Goal: Feedback & Contribution: Leave review/rating

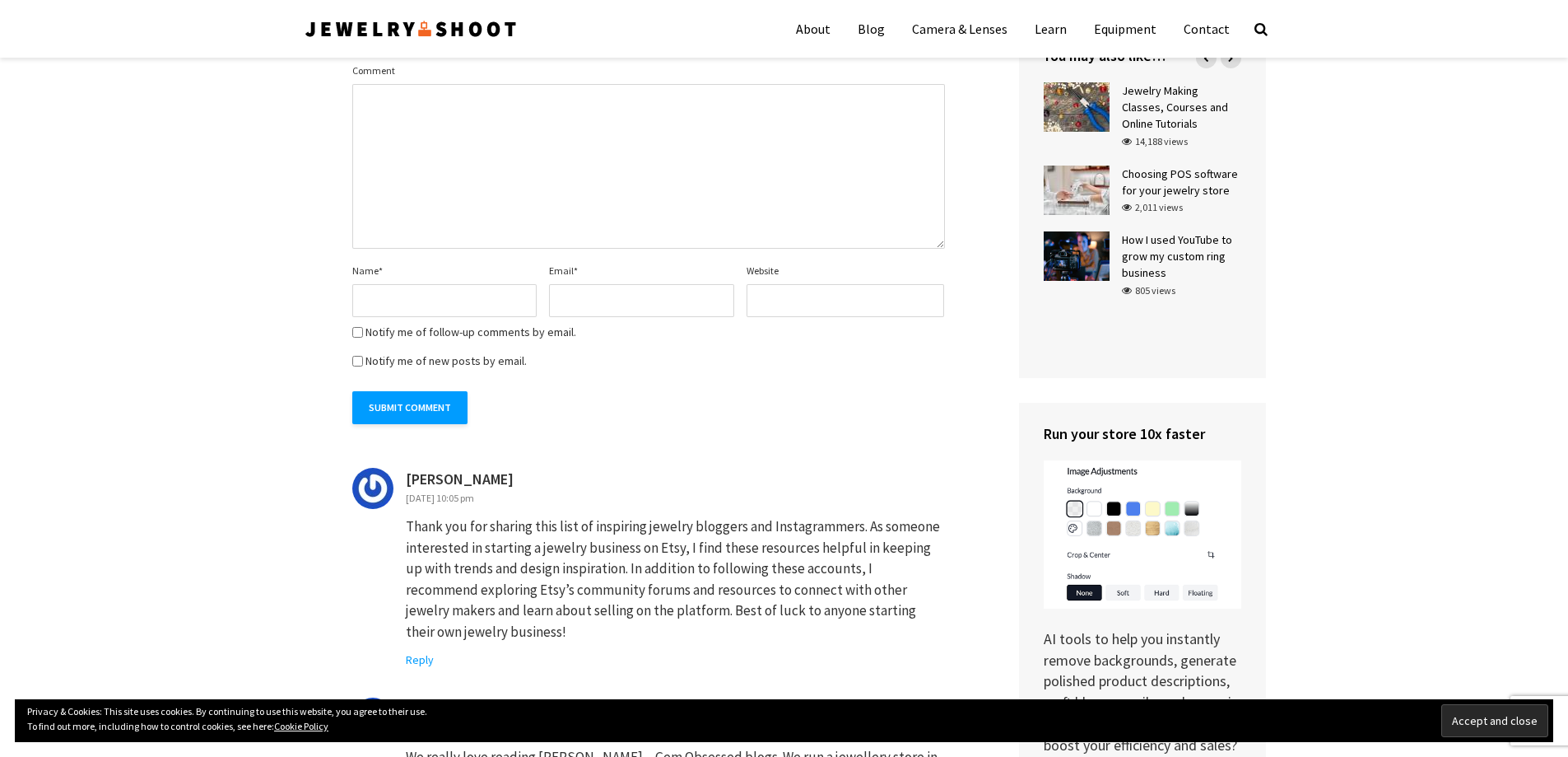
scroll to position [4208, 0]
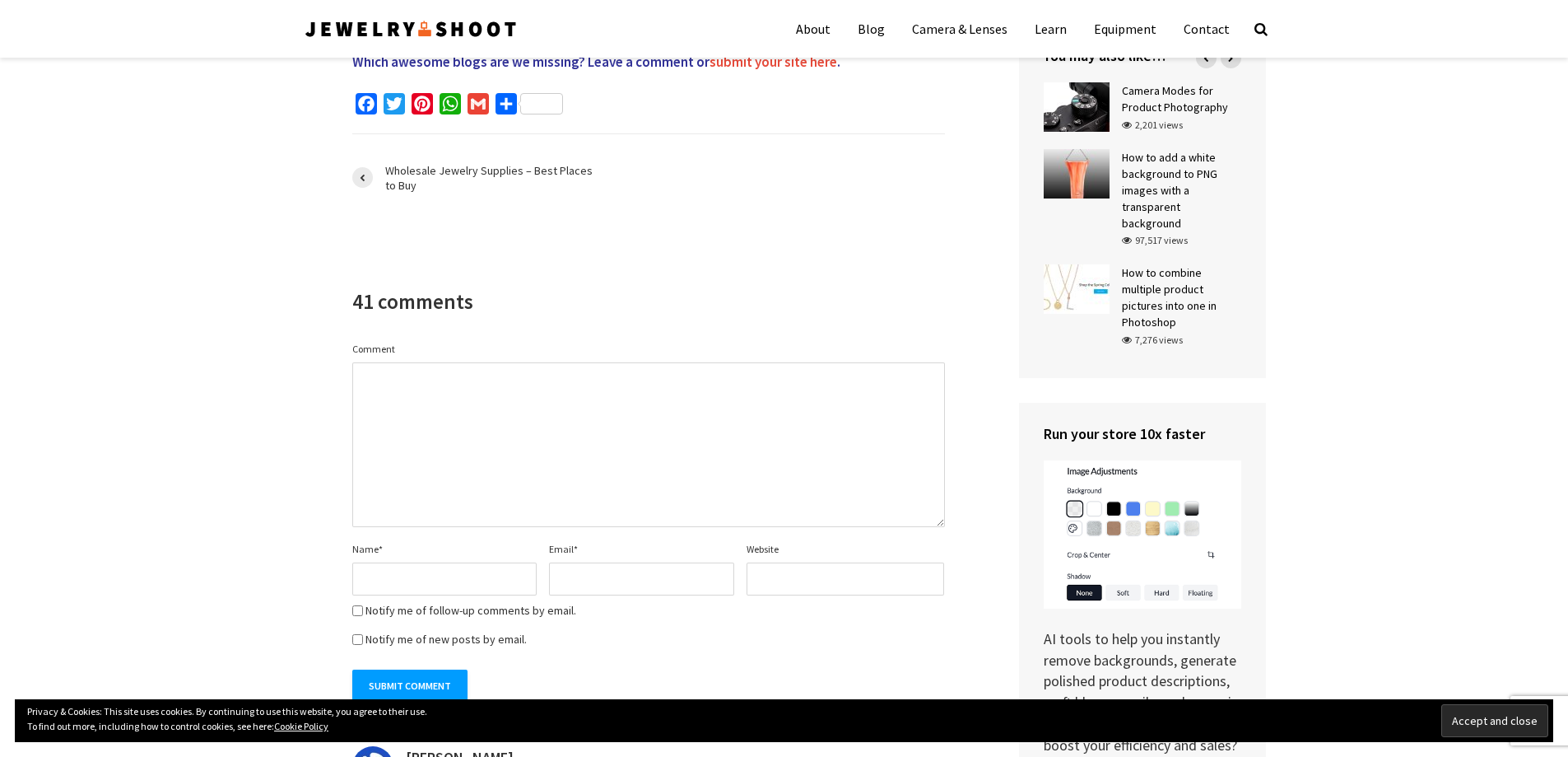
click at [507, 420] on textarea "Comment" at bounding box center [649, 445] width 593 height 165
paste textarea "Keep up the great work! Thank you so much for sharing a great posts."
type textarea "Keep up the great work! Thank you so much for sharing a great posts."
click at [408, 562] on input "Name *" at bounding box center [445, 578] width 185 height 33
paste input "[PERSON_NAME]"
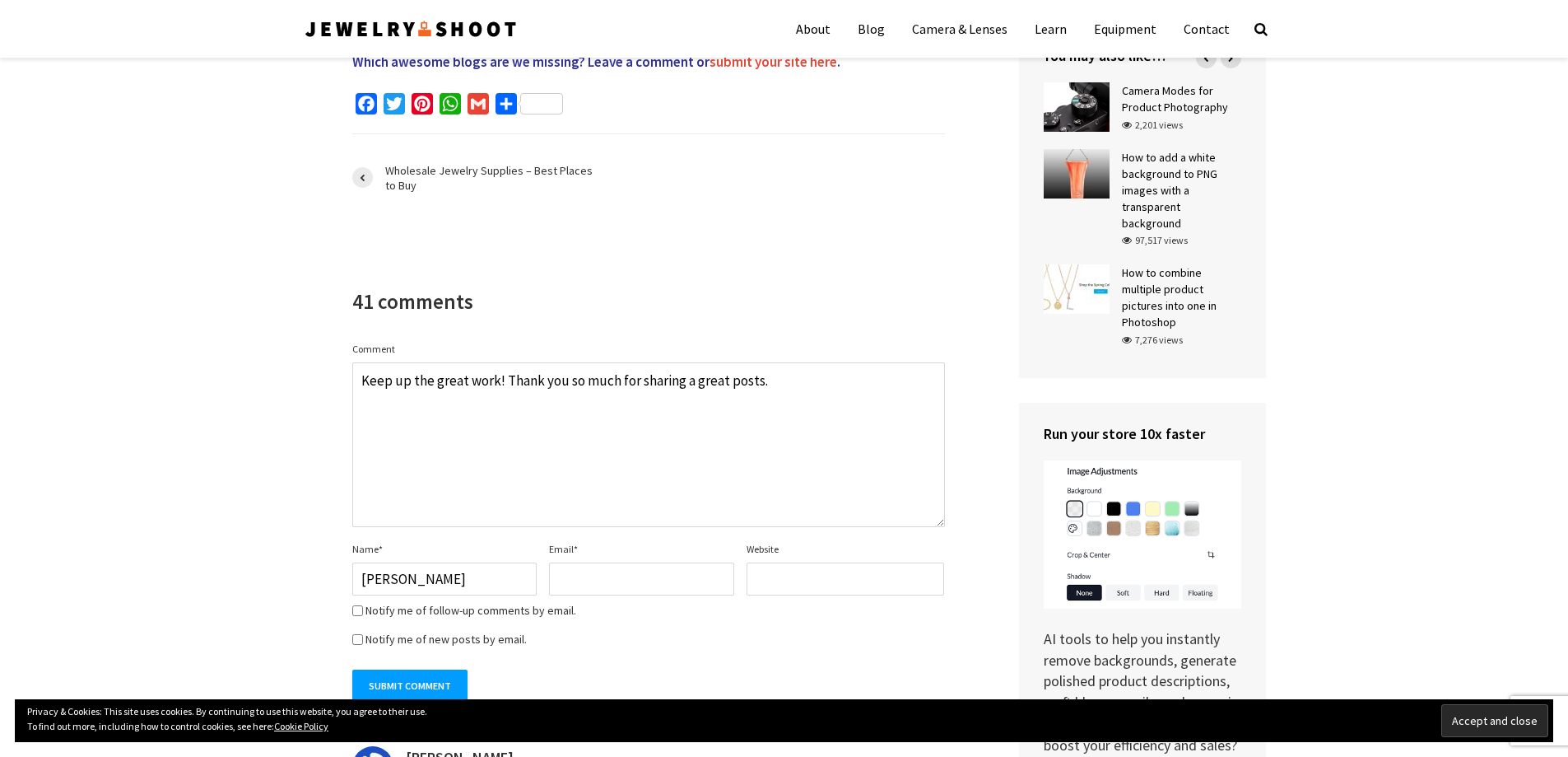
type input "[PERSON_NAME]"
click at [605, 562] on input "Email *" at bounding box center [642, 578] width 185 height 33
type input "jahnavitechnocomet@gmail.com"
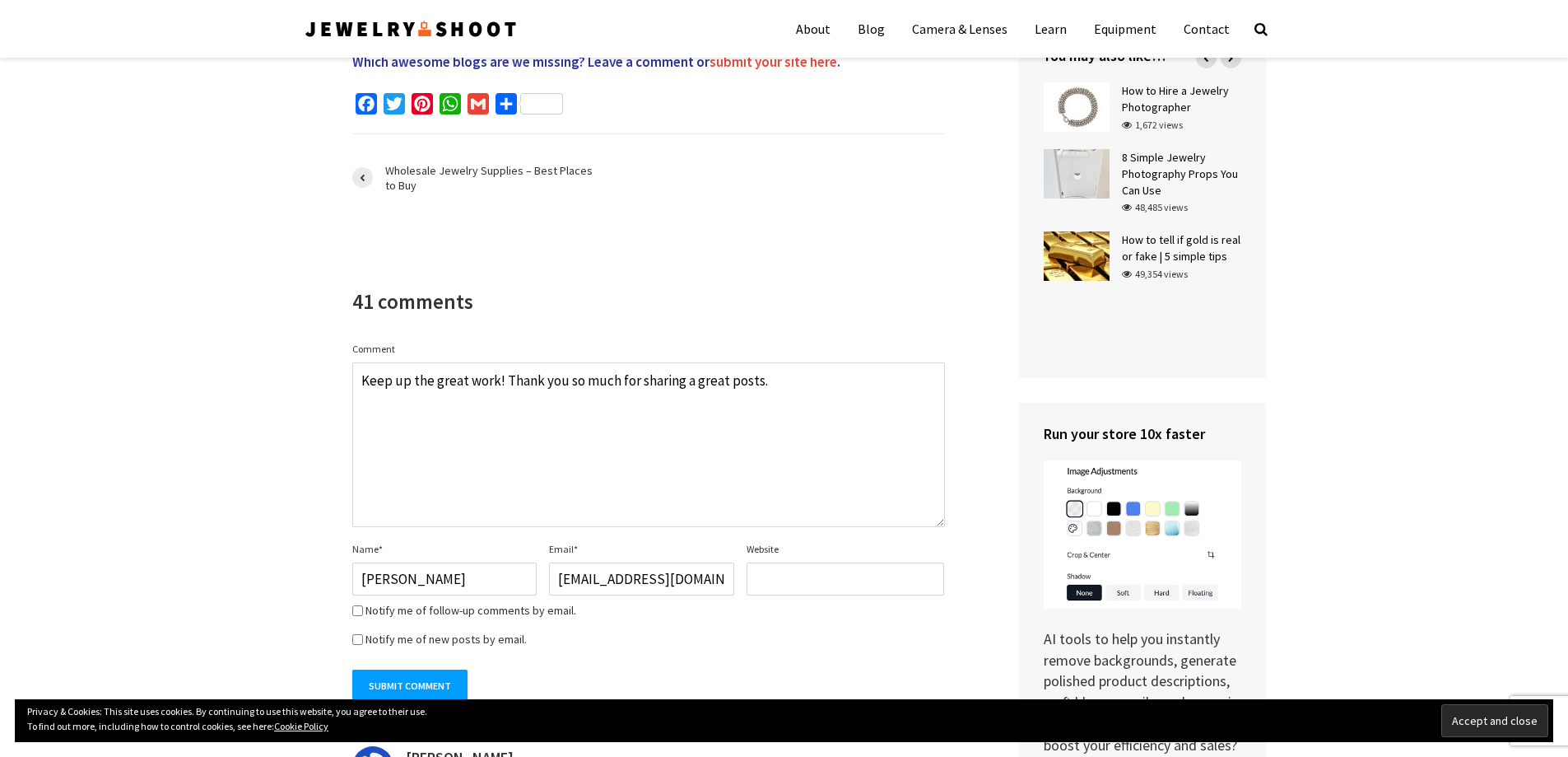
click at [835, 562] on input "Website" at bounding box center [845, 578] width 198 height 33
paste input "https://aarchievgold.com/"
type input "https://aarchievgold.com/"
click at [383, 669] on input "Submit Comment" at bounding box center [410, 685] width 115 height 33
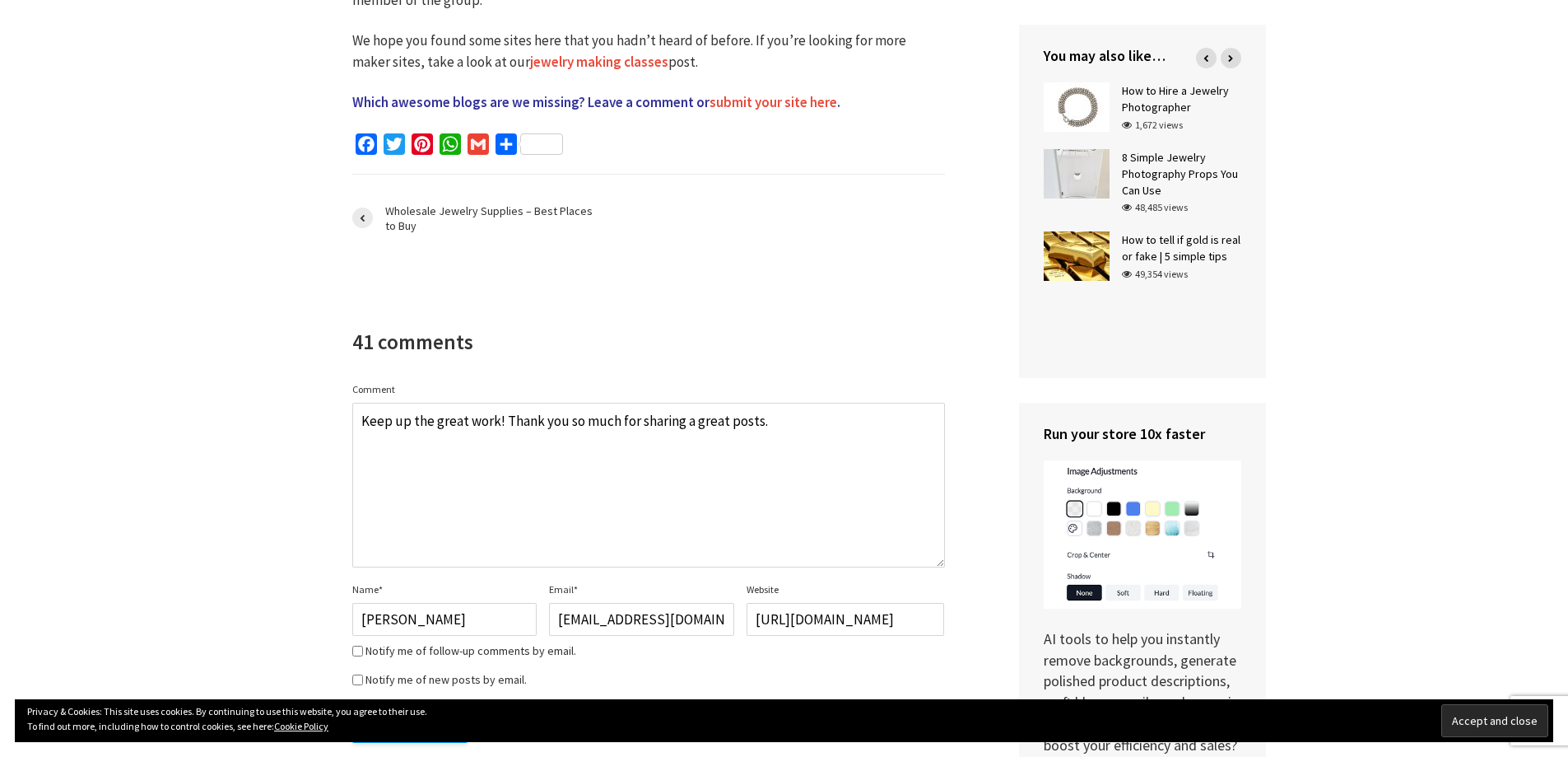
click at [758, 403] on textarea "Keep up the great work! Thank you so much for sharing a great posts." at bounding box center [649, 485] width 593 height 165
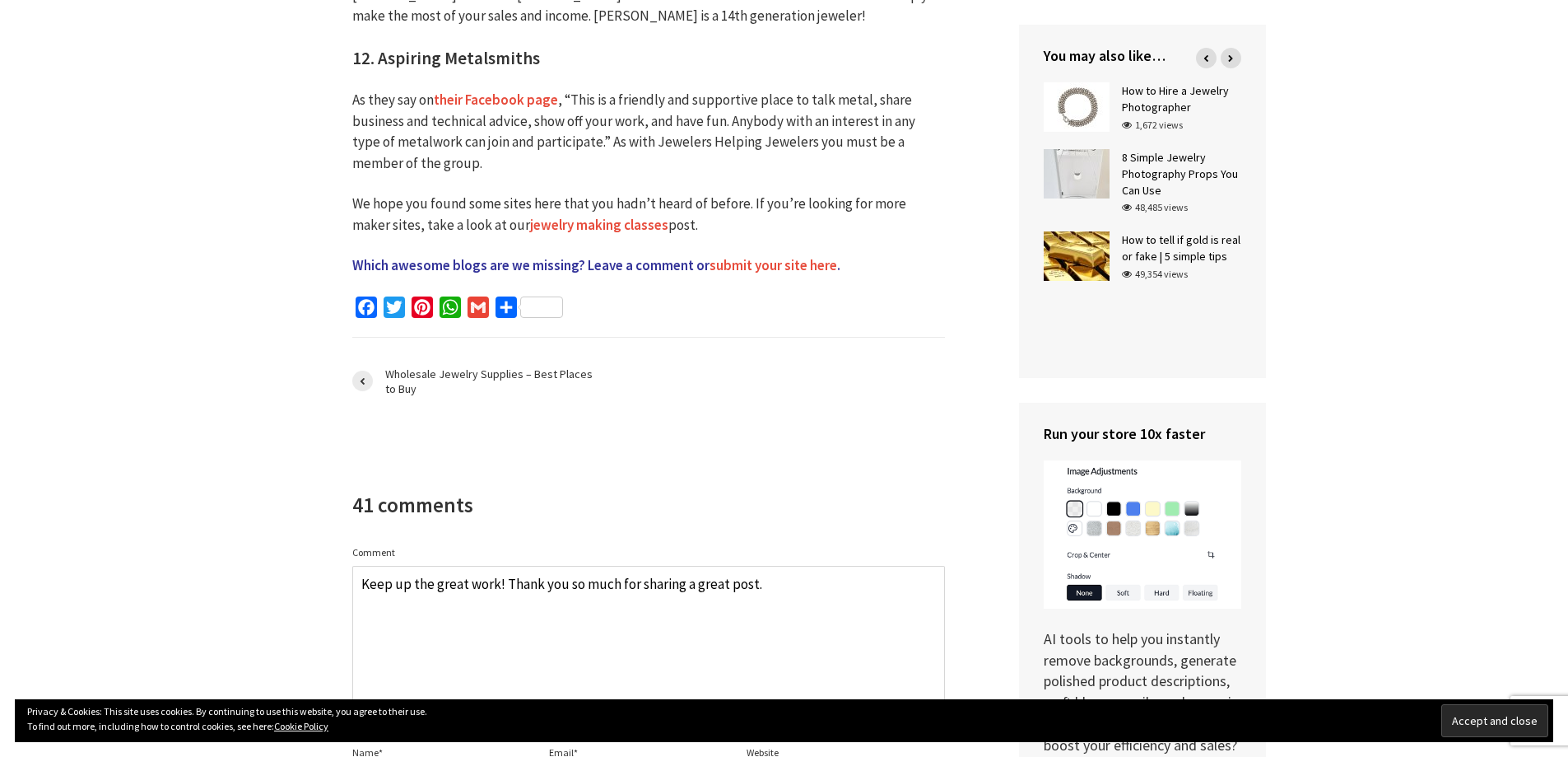
drag, startPoint x: 614, startPoint y: 506, endPoint x: 566, endPoint y: 510, distance: 48.2
click at [566, 566] on textarea "Keep up the great work! Thank you so much for sharing a great post." at bounding box center [649, 648] width 593 height 165
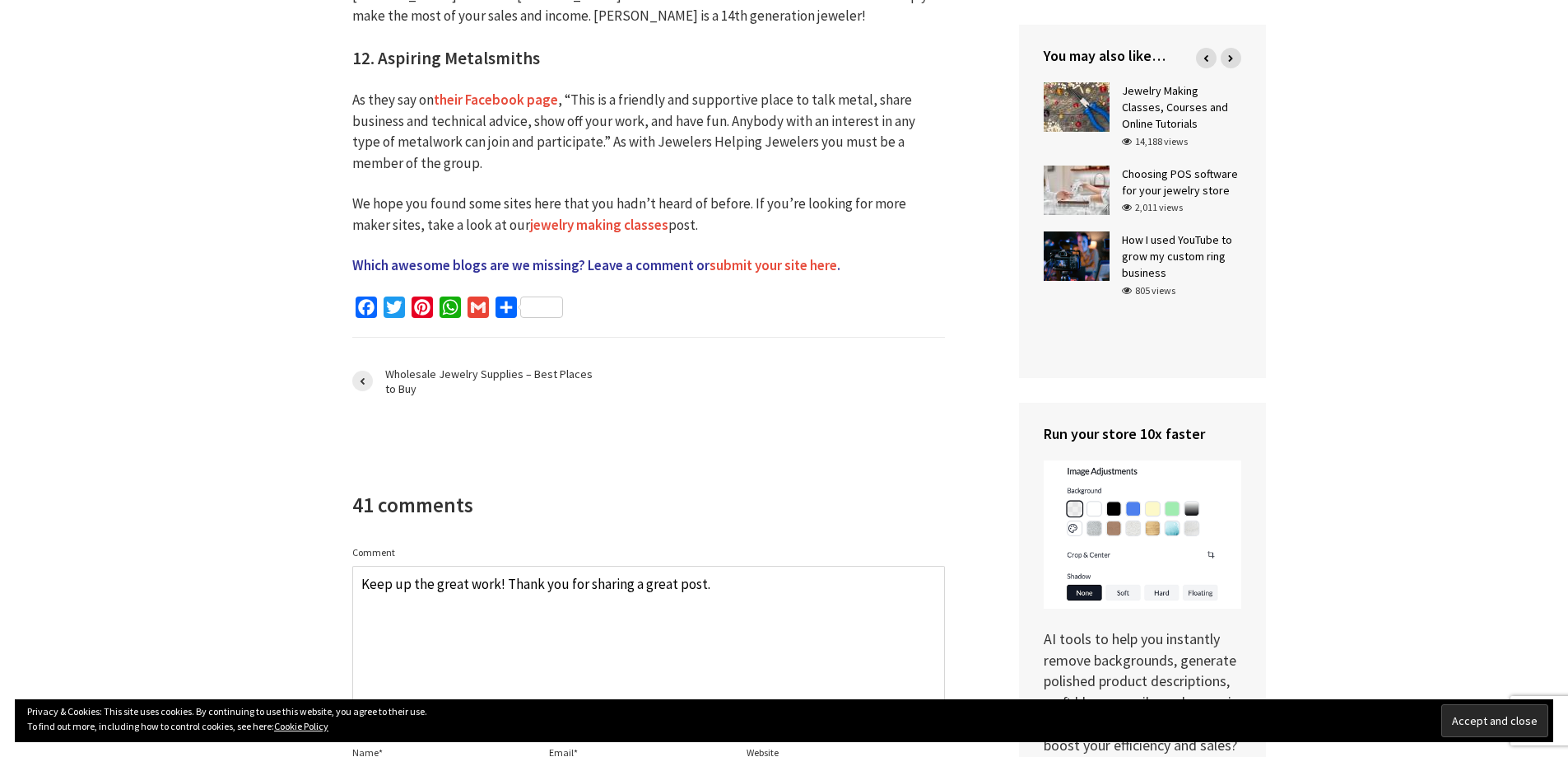
click at [711, 566] on textarea "Keep up the great work! Thank you for sharing a great post." at bounding box center [649, 648] width 593 height 165
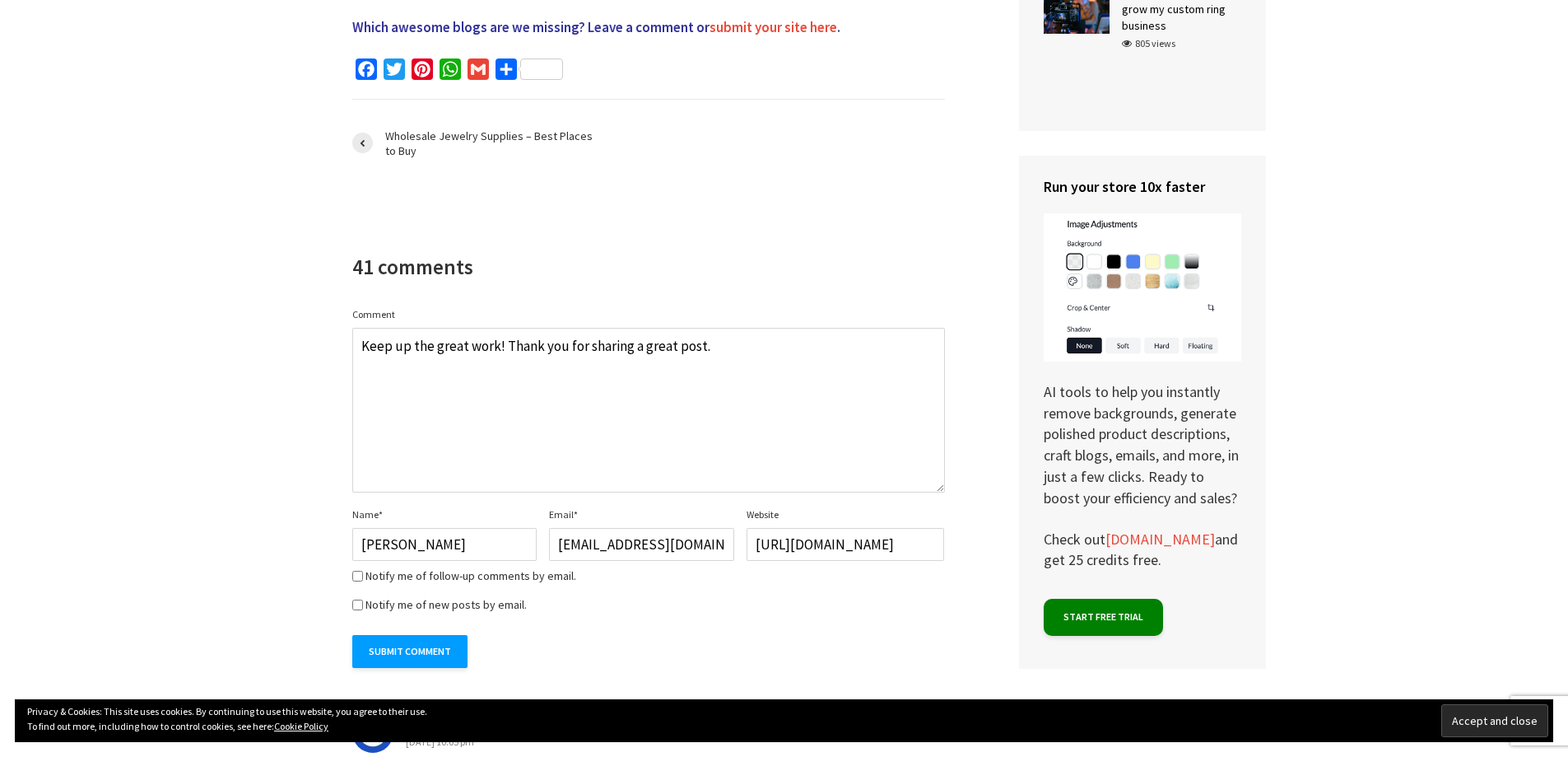
scroll to position [4454, 0]
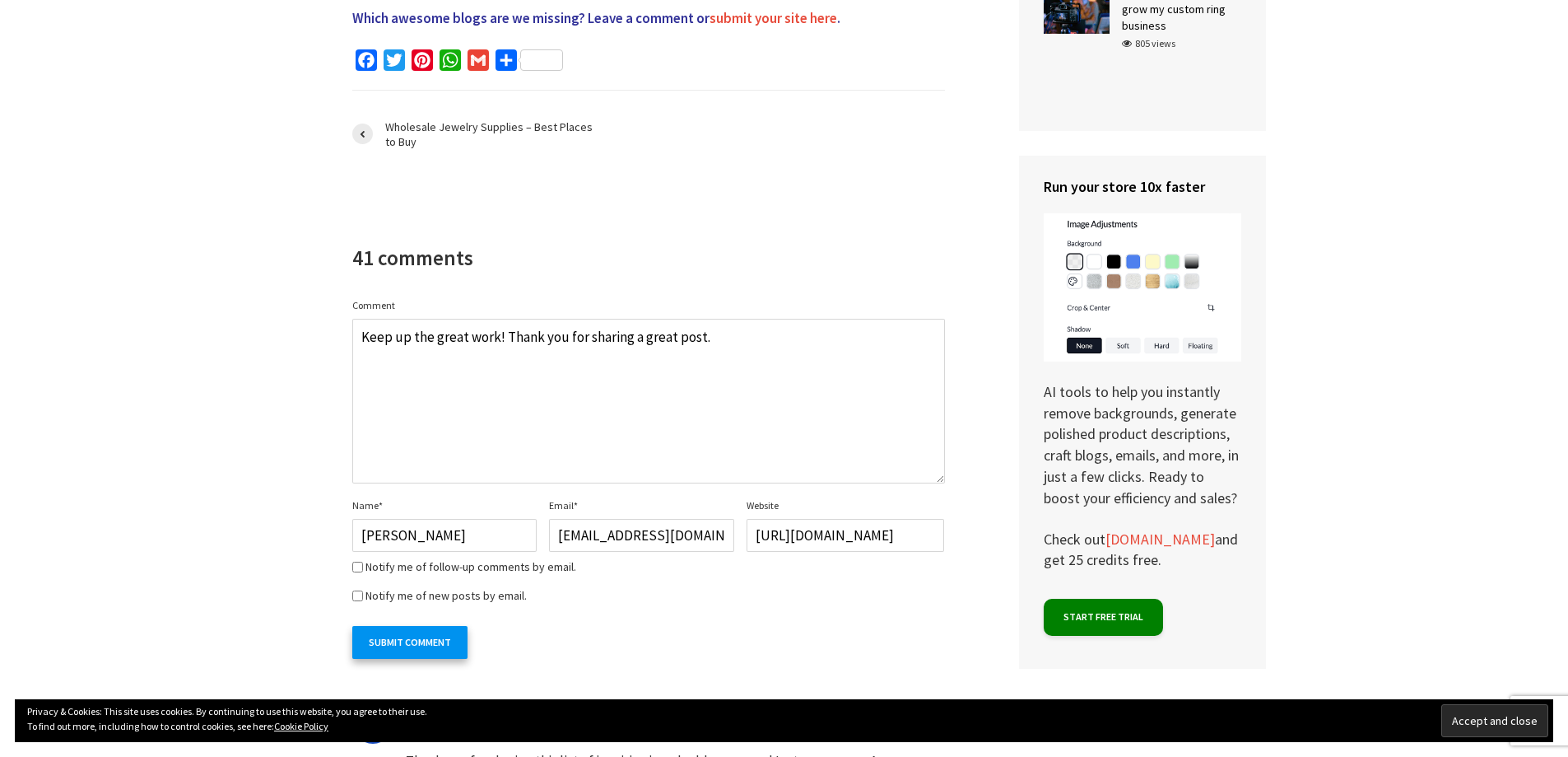
type textarea "Keep up the great work! Thank you for sharing a great post."
click at [399, 626] on input "Submit Comment" at bounding box center [410, 642] width 115 height 33
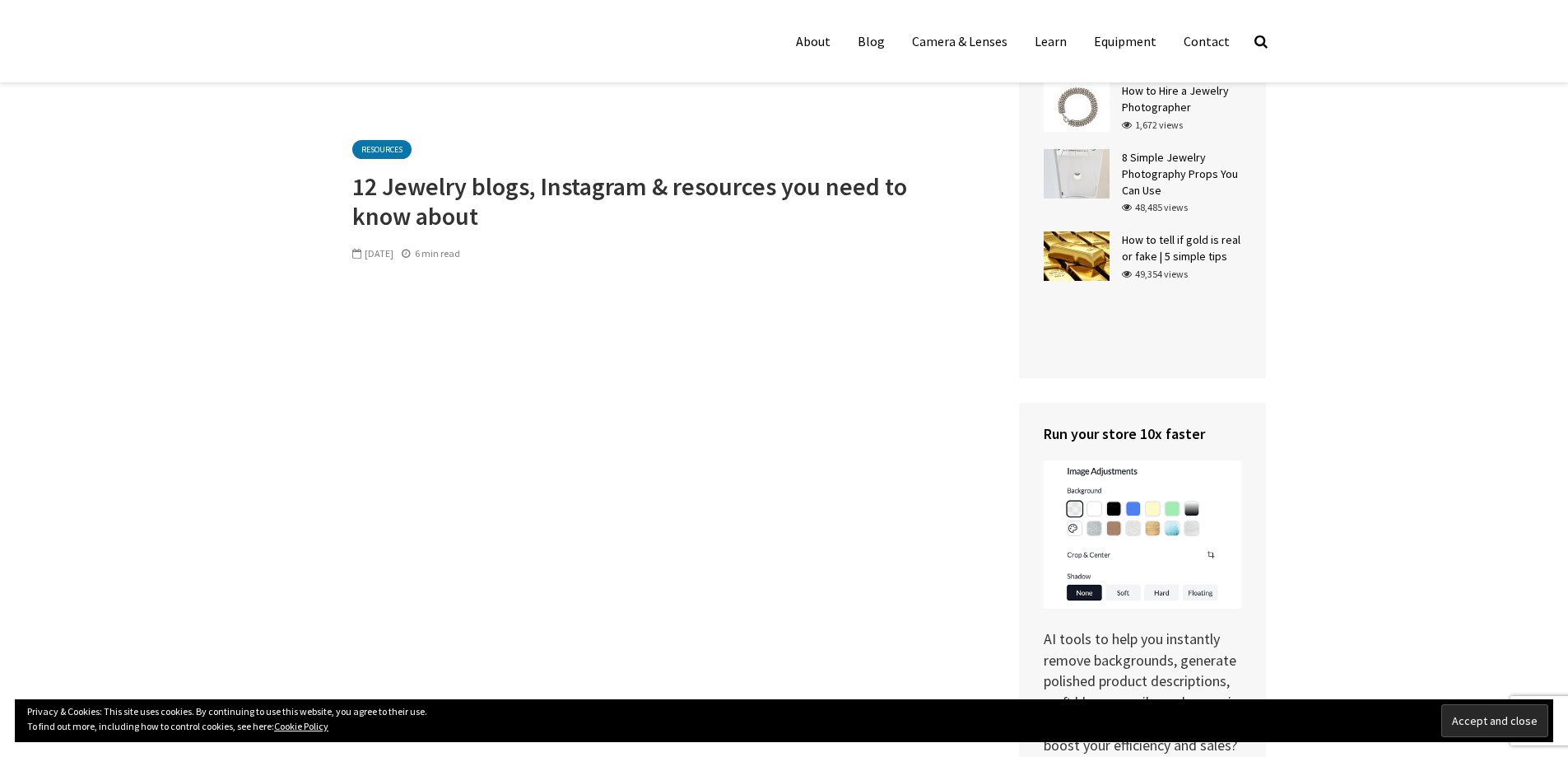
scroll to position [4454, 0]
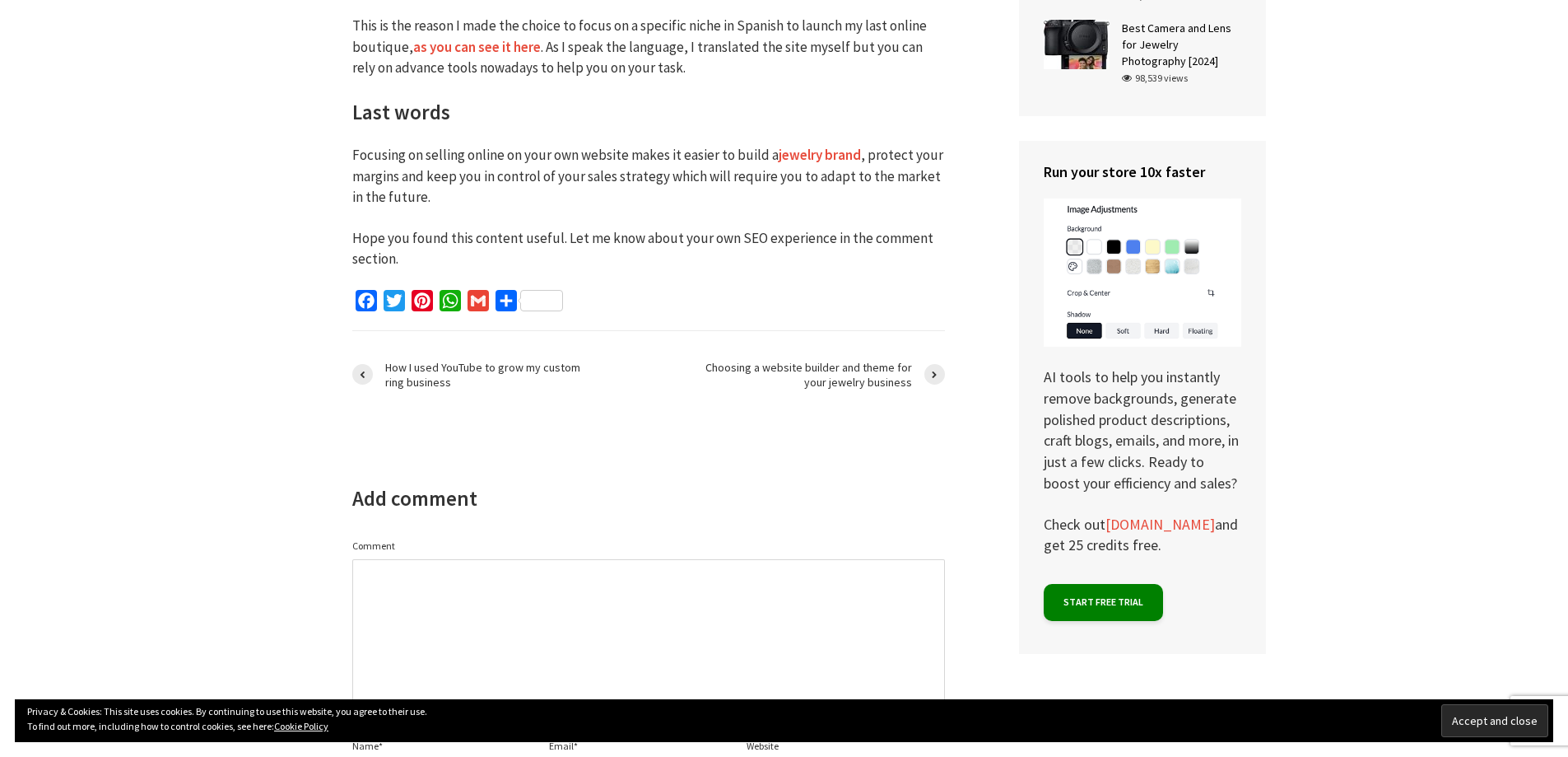
scroll to position [4549, 0]
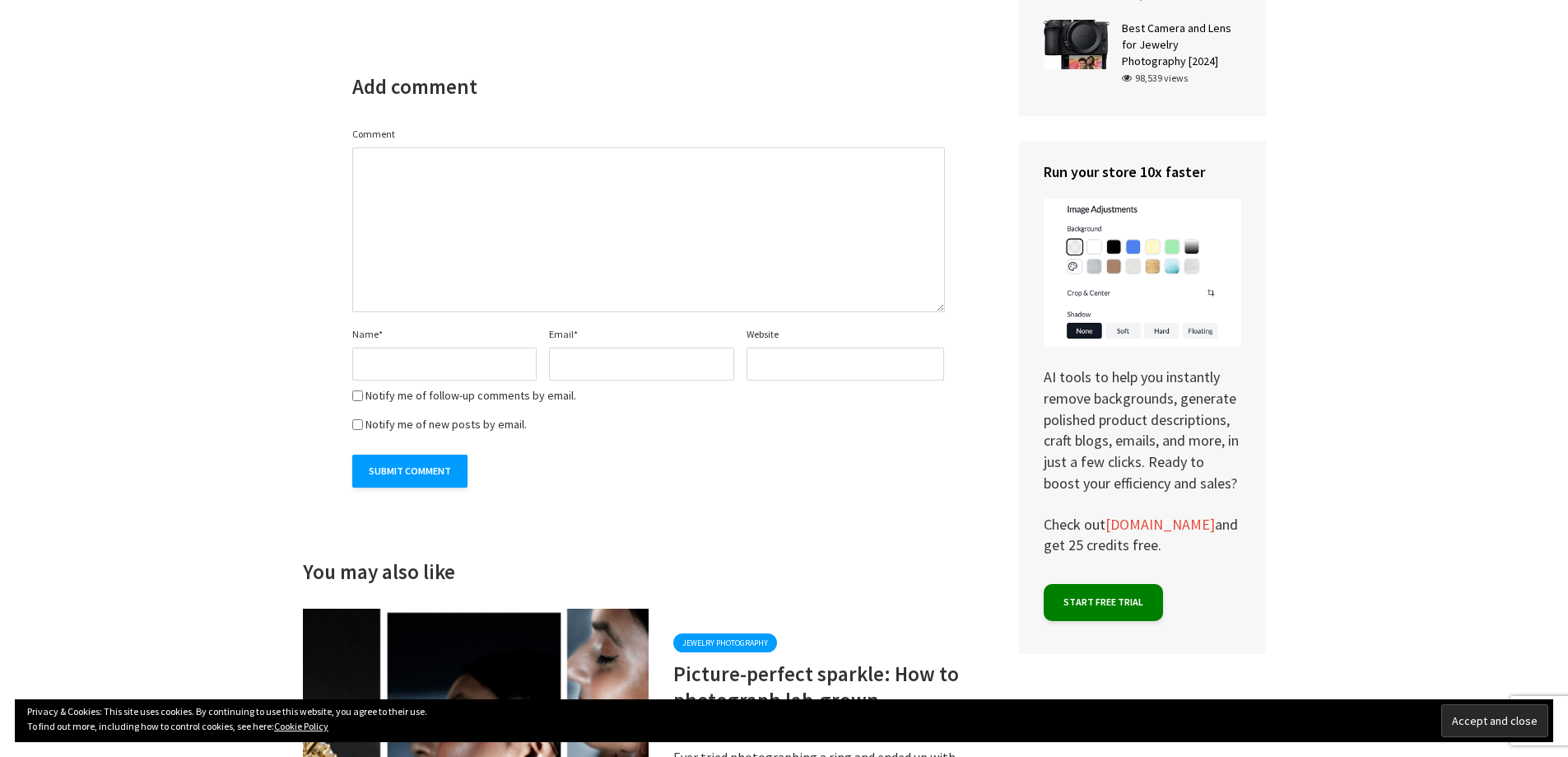
click at [479, 184] on textarea "Comment" at bounding box center [649, 229] width 593 height 165
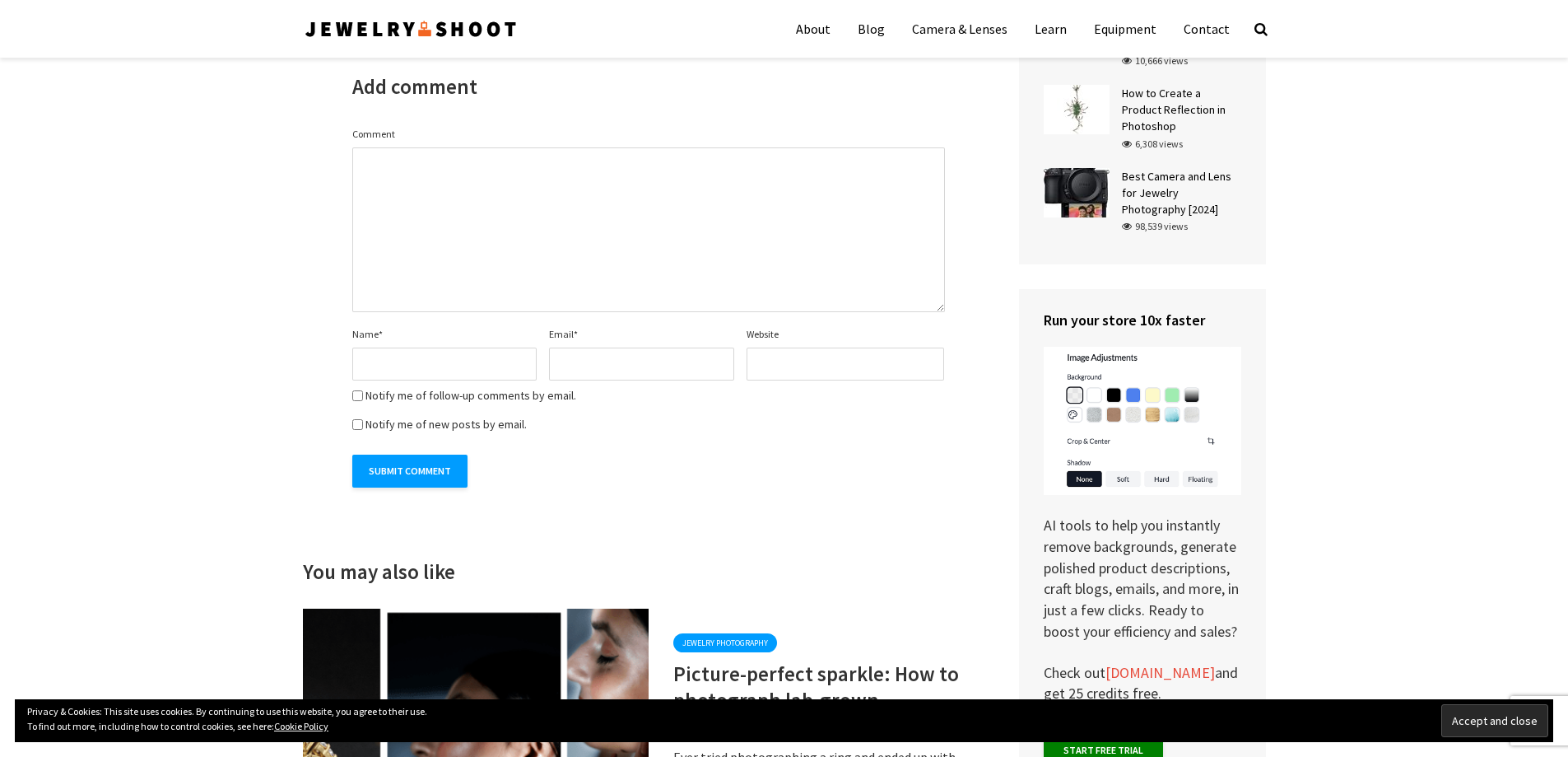
scroll to position [4384, 0]
